Goal: Information Seeking & Learning: Check status

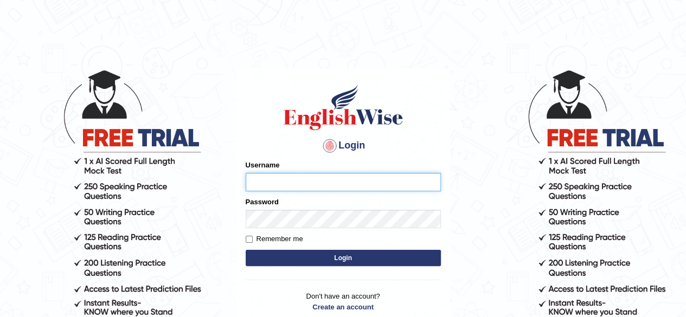
click at [321, 186] on input "Username" at bounding box center [343, 182] width 195 height 18
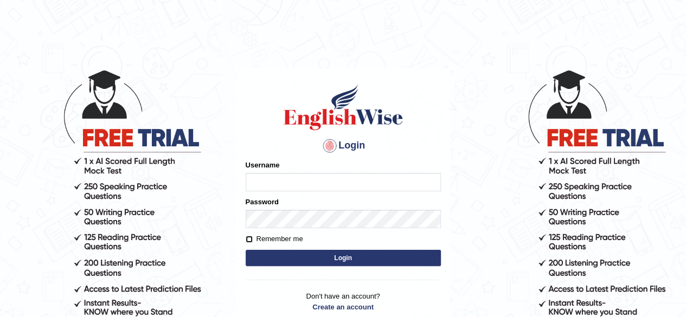
click at [247, 241] on form "Please fix the following errors: Username Password Remember me Login" at bounding box center [343, 214] width 195 height 109
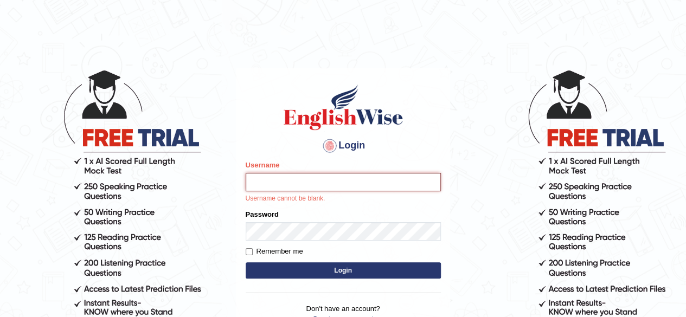
click at [269, 183] on input "Username" at bounding box center [343, 182] width 195 height 18
type input "Nikhilbabu"
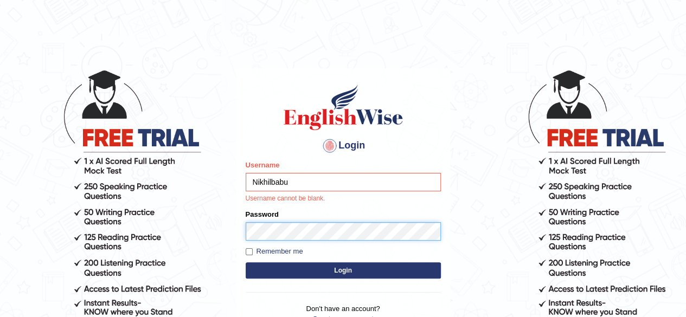
click at [276, 234] on form "Please fix the following errors: Username Nikhilbabu Username cannot be blank. …" at bounding box center [343, 221] width 195 height 122
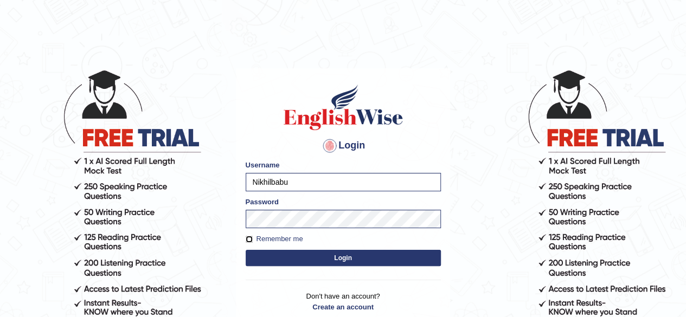
click at [247, 237] on input "Remember me" at bounding box center [249, 239] width 7 height 7
checkbox input "true"
click at [323, 262] on button "Login" at bounding box center [343, 258] width 195 height 16
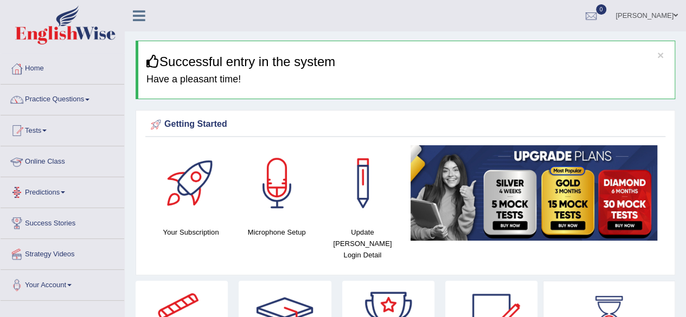
click at [53, 162] on link "Online Class" at bounding box center [63, 160] width 124 height 27
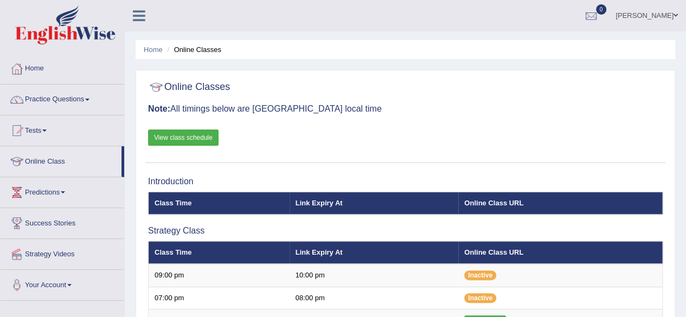
click at [199, 130] on link "View class schedule" at bounding box center [183, 138] width 71 height 16
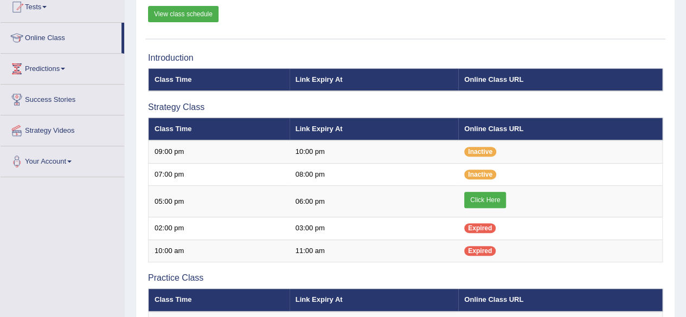
scroll to position [127, 0]
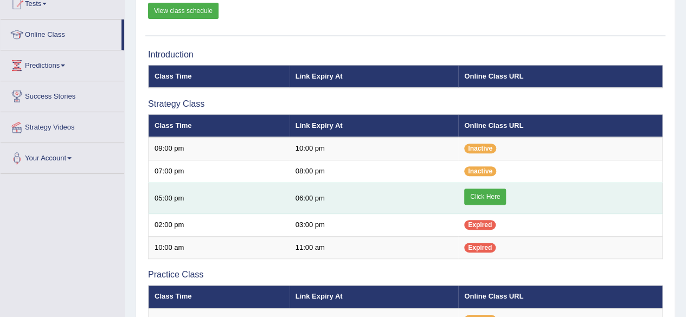
click at [488, 193] on link "Click Here" at bounding box center [485, 197] width 42 height 16
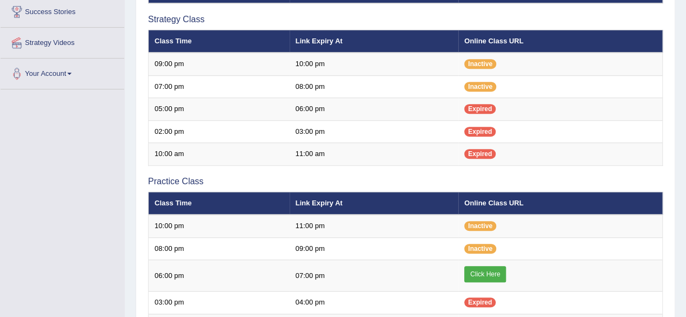
scroll to position [100, 0]
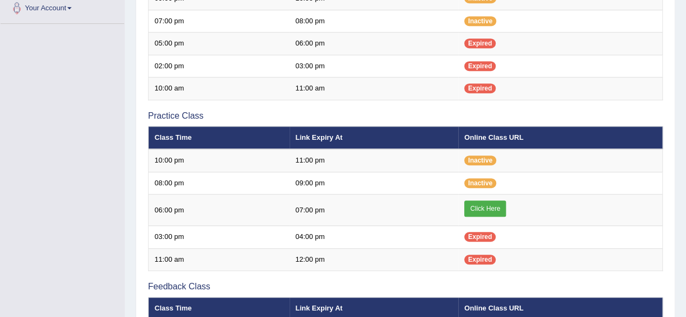
scroll to position [279, 0]
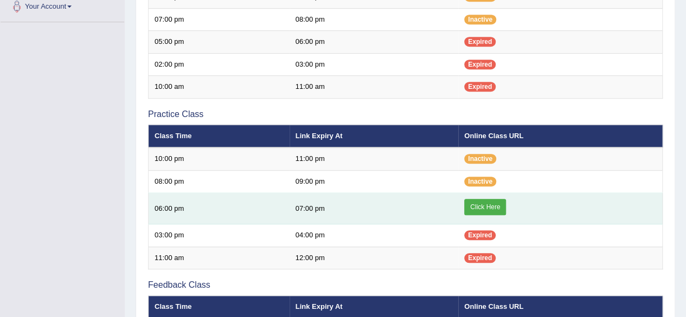
click at [483, 207] on link "Click Here" at bounding box center [485, 207] width 42 height 16
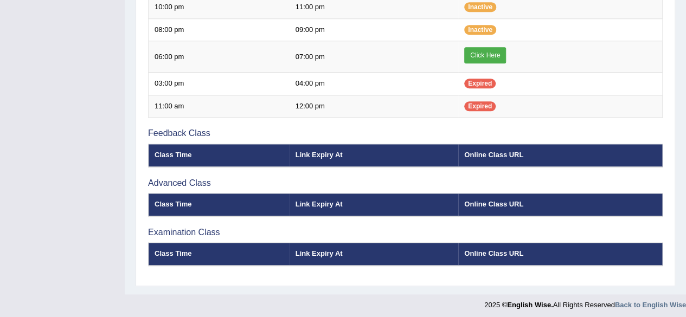
scroll to position [153, 0]
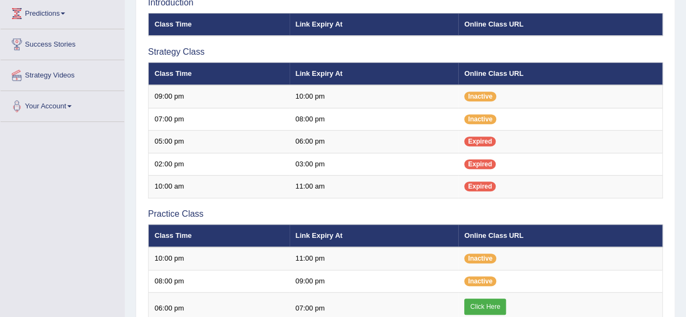
scroll to position [153, 0]
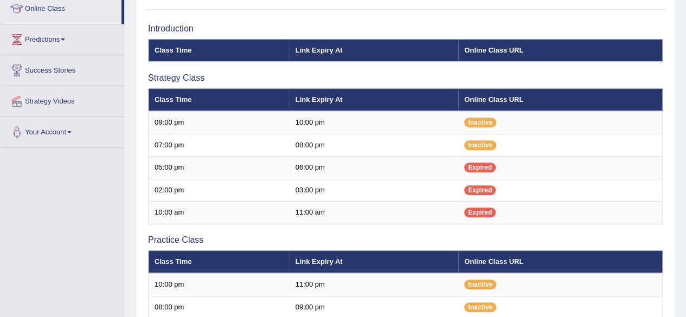
click at [525, 130] on td "Inactive" at bounding box center [560, 122] width 204 height 23
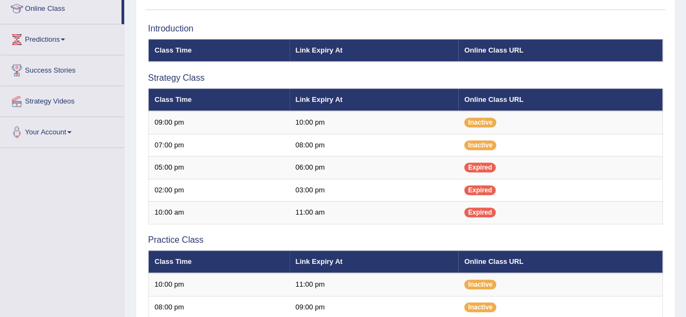
click at [525, 130] on td "Inactive" at bounding box center [560, 122] width 204 height 23
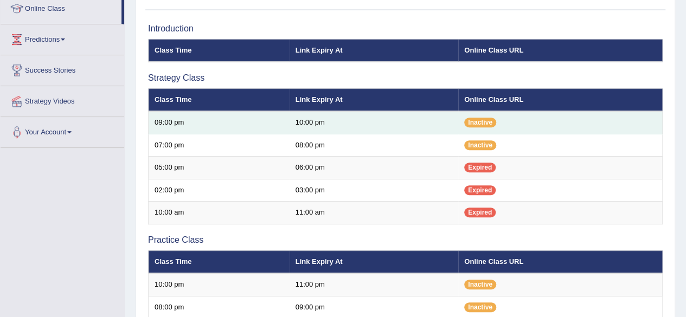
drag, startPoint x: 0, startPoint y: 0, endPoint x: 525, endPoint y: 130, distance: 541.1
click at [525, 130] on td "Inactive" at bounding box center [560, 122] width 204 height 23
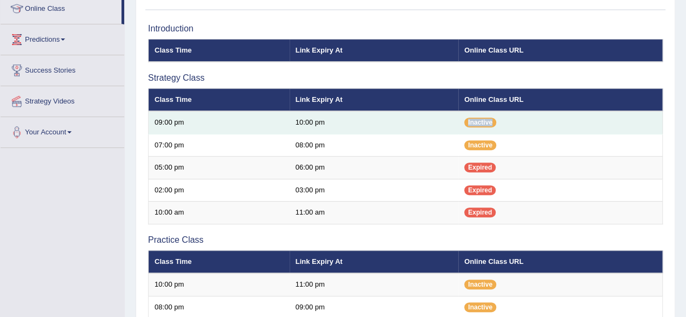
click at [525, 130] on td "Inactive" at bounding box center [560, 122] width 204 height 23
click at [524, 124] on td "Inactive" at bounding box center [560, 122] width 204 height 23
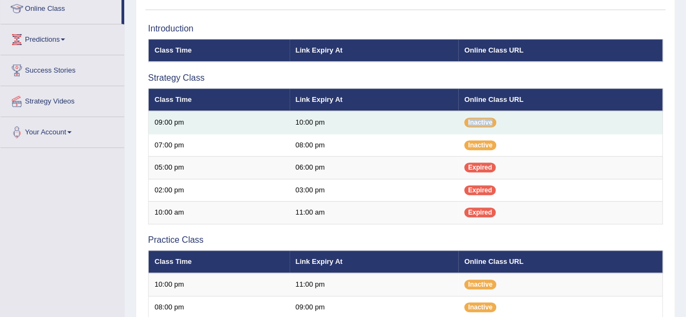
click at [524, 124] on td "Inactive" at bounding box center [560, 122] width 204 height 23
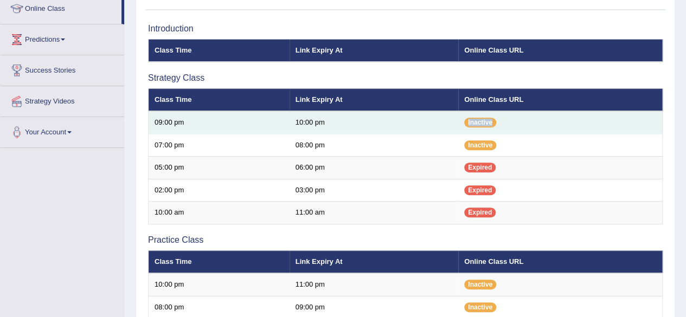
click at [524, 124] on td "Inactive" at bounding box center [560, 122] width 204 height 23
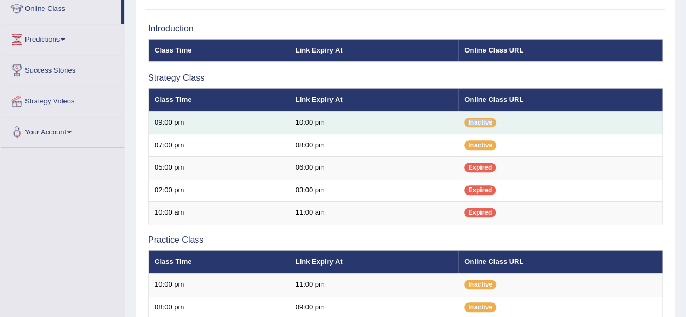
click at [524, 124] on td "Inactive" at bounding box center [560, 122] width 204 height 23
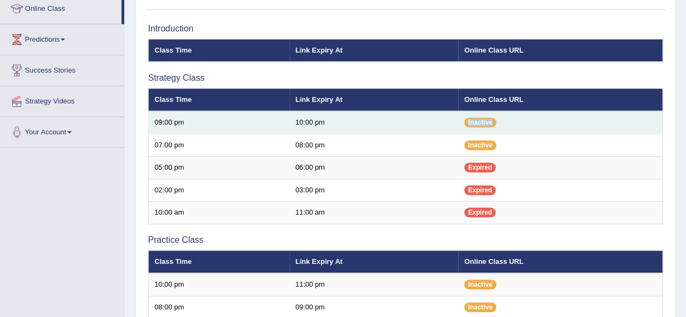
click at [524, 124] on td "Inactive" at bounding box center [560, 122] width 204 height 23
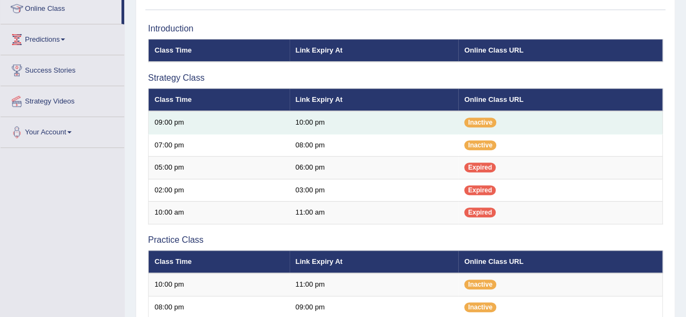
click at [524, 124] on td "Inactive" at bounding box center [560, 122] width 204 height 23
drag, startPoint x: 524, startPoint y: 124, endPoint x: 526, endPoint y: 129, distance: 5.7
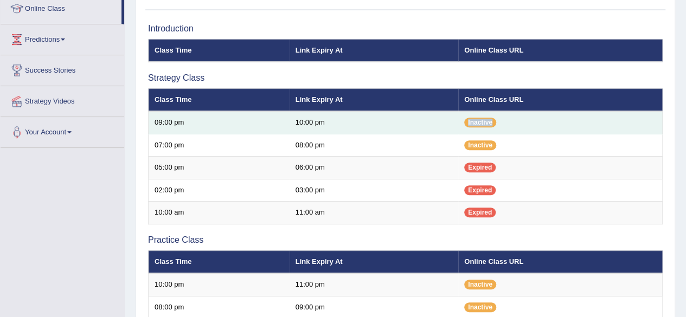
click at [526, 129] on td "Inactive" at bounding box center [560, 122] width 204 height 23
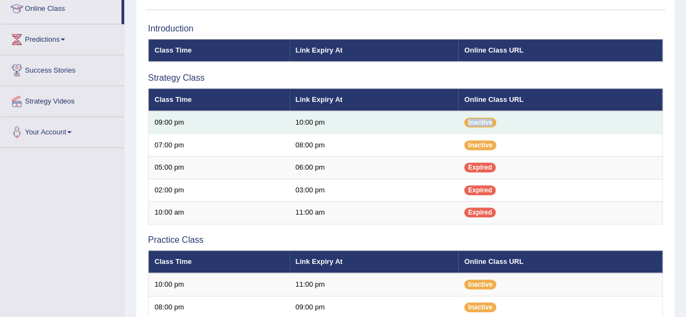
drag, startPoint x: 526, startPoint y: 129, endPoint x: 520, endPoint y: 116, distance: 14.8
click at [520, 116] on td "Inactive" at bounding box center [560, 122] width 204 height 23
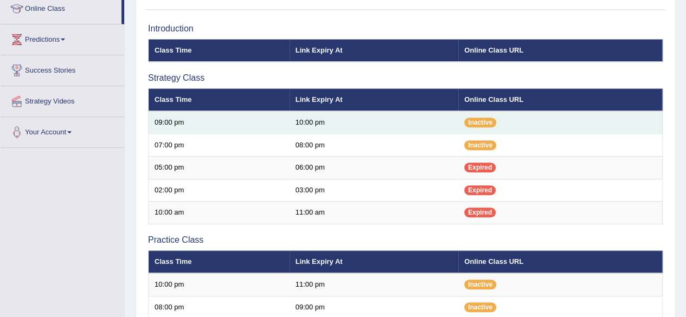
click at [520, 116] on td "Inactive" at bounding box center [560, 122] width 204 height 23
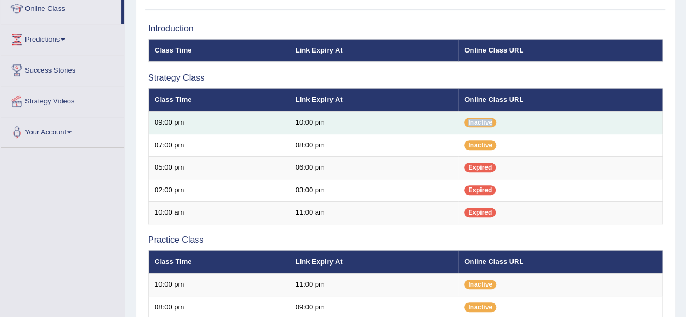
click at [520, 116] on td "Inactive" at bounding box center [560, 122] width 204 height 23
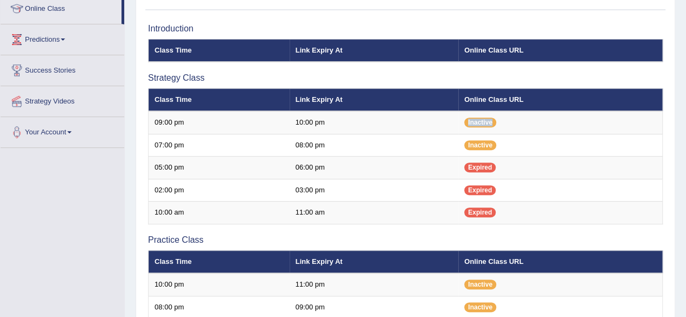
drag, startPoint x: 520, startPoint y: 116, endPoint x: 513, endPoint y: 97, distance: 20.3
click at [513, 97] on table "Class Time Link Expiry At Online Class URL 09:00 pm 10:00 pm Inactive" at bounding box center [405, 156] width 515 height 136
click at [513, 97] on th "Online Class URL" at bounding box center [560, 99] width 204 height 23
drag, startPoint x: 513, startPoint y: 97, endPoint x: 515, endPoint y: 108, distance: 11.6
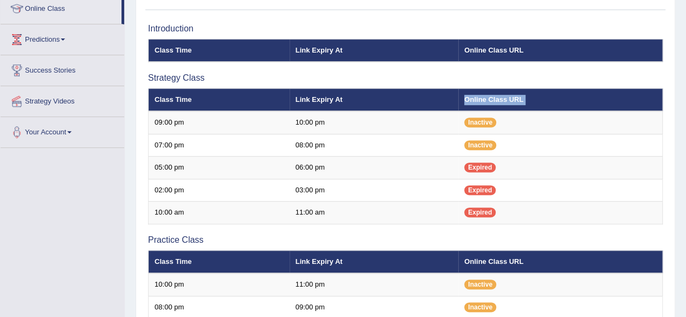
click at [515, 108] on th "Online Class URL" at bounding box center [560, 99] width 204 height 23
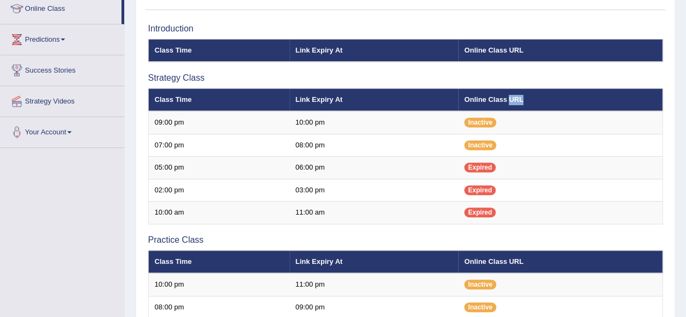
click at [515, 108] on th "Online Class URL" at bounding box center [560, 99] width 204 height 23
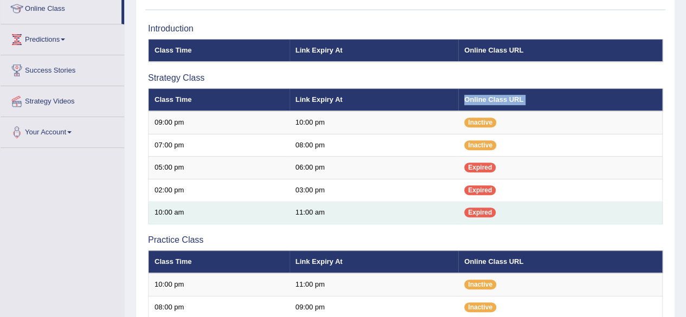
drag, startPoint x: 515, startPoint y: 108, endPoint x: 531, endPoint y: 220, distance: 113.0
click at [515, 108] on th "Online Class URL" at bounding box center [560, 99] width 204 height 23
click at [531, 220] on table "Class Time Link Expiry At Online Class URL 09:00 pm 10:00 pm Inactive" at bounding box center [405, 156] width 515 height 136
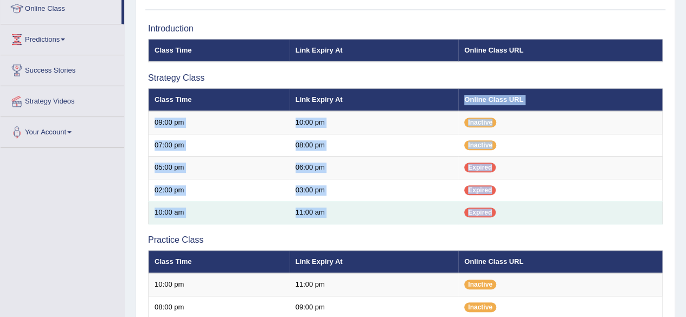
click at [531, 215] on td "Expired" at bounding box center [560, 213] width 204 height 23
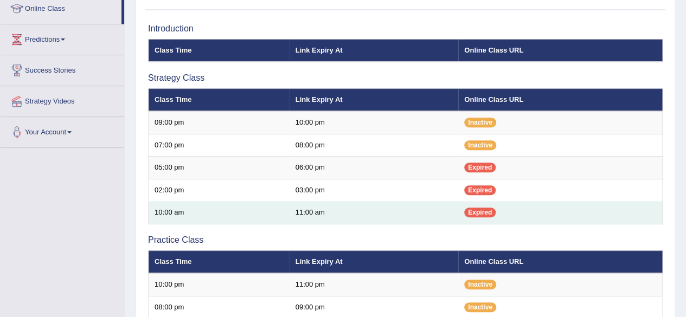
click at [531, 215] on td "Expired" at bounding box center [560, 213] width 204 height 23
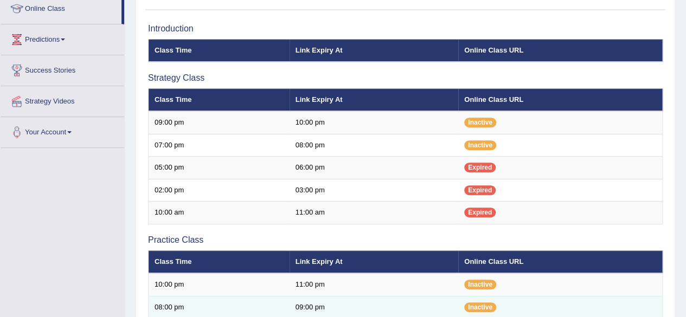
drag, startPoint x: 530, startPoint y: 214, endPoint x: 569, endPoint y: 302, distance: 95.7
click at [569, 302] on div "Introduction Class Time Link Expiry At Online Class URL Strategy Class Class Ti…" at bounding box center [405, 288] width 520 height 540
click at [569, 302] on td "Inactive" at bounding box center [560, 307] width 204 height 23
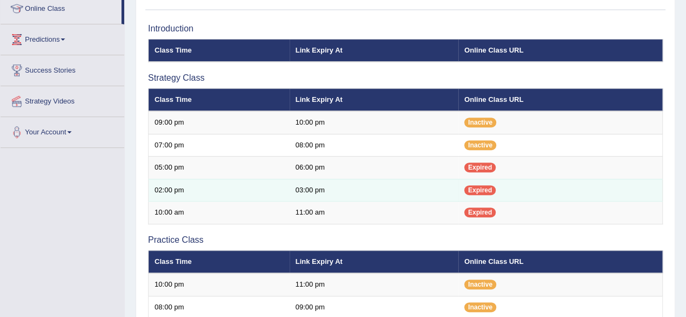
click at [656, 193] on td "Expired" at bounding box center [560, 190] width 204 height 23
